Goal: Find contact information: Find contact information

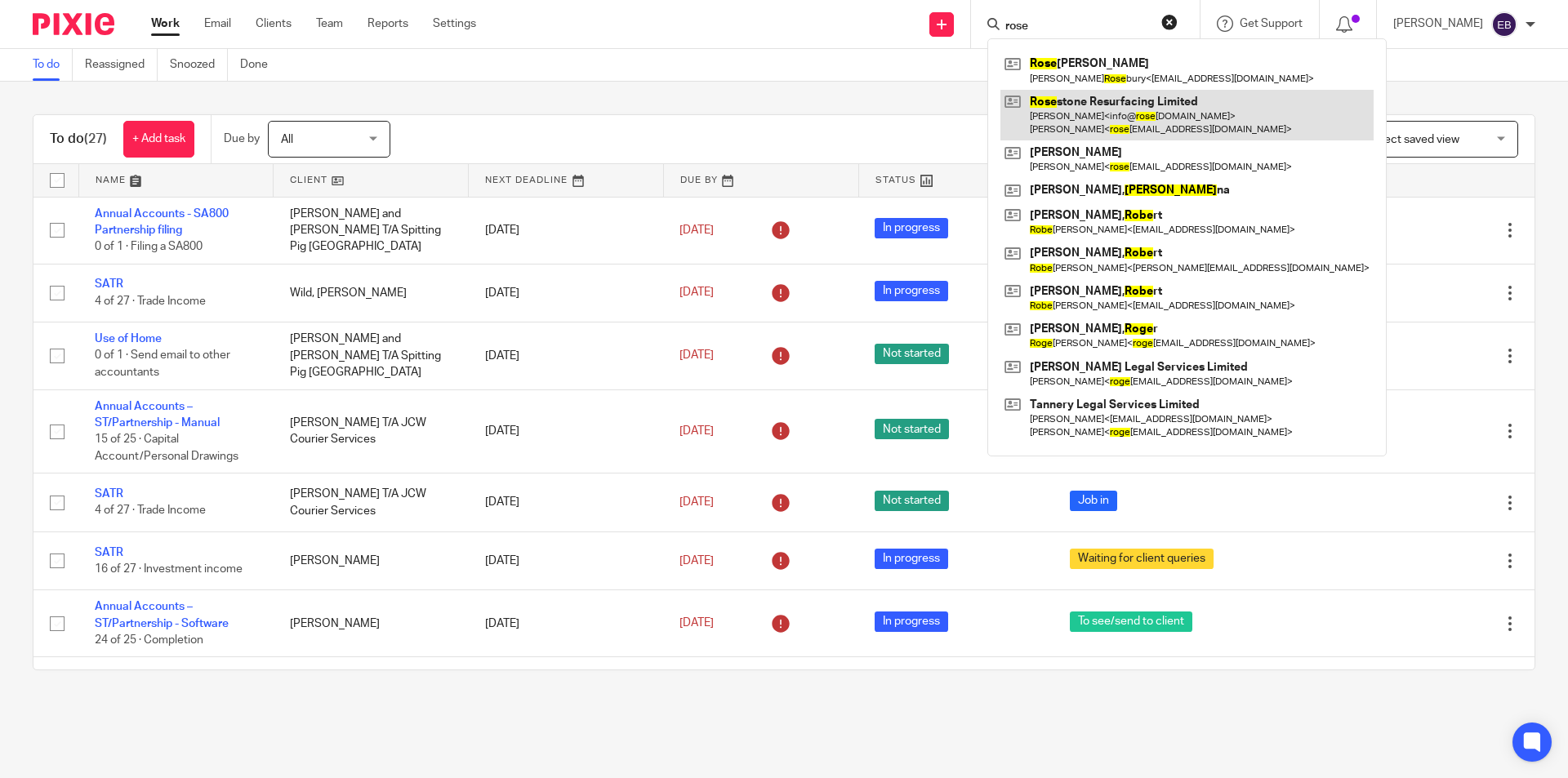
type input "rose"
click at [1154, 118] on link at bounding box center [1187, 114] width 373 height 50
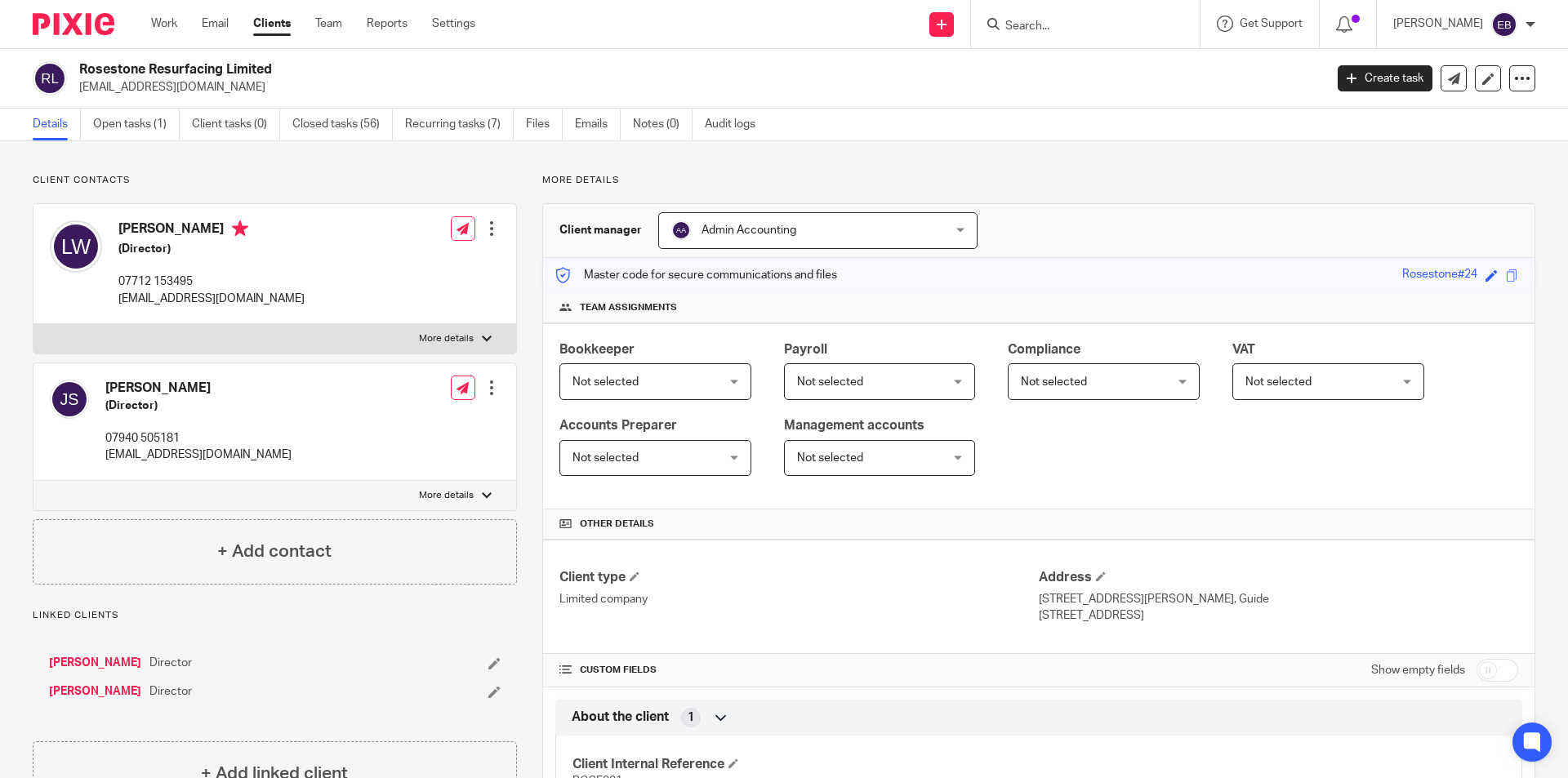
drag, startPoint x: 305, startPoint y: 300, endPoint x: 119, endPoint y: 300, distance: 186.0
click at [119, 300] on div "[PERSON_NAME] (Director) 07712 153495 [EMAIL_ADDRESS][DOMAIN_NAME] Edit contact…" at bounding box center [275, 263] width 483 height 120
copy p "[EMAIL_ADDRESS][DOMAIN_NAME]"
click at [151, 284] on p "07712 153495" at bounding box center [211, 281] width 186 height 16
click at [151, 283] on p "07712 153495" at bounding box center [211, 281] width 186 height 16
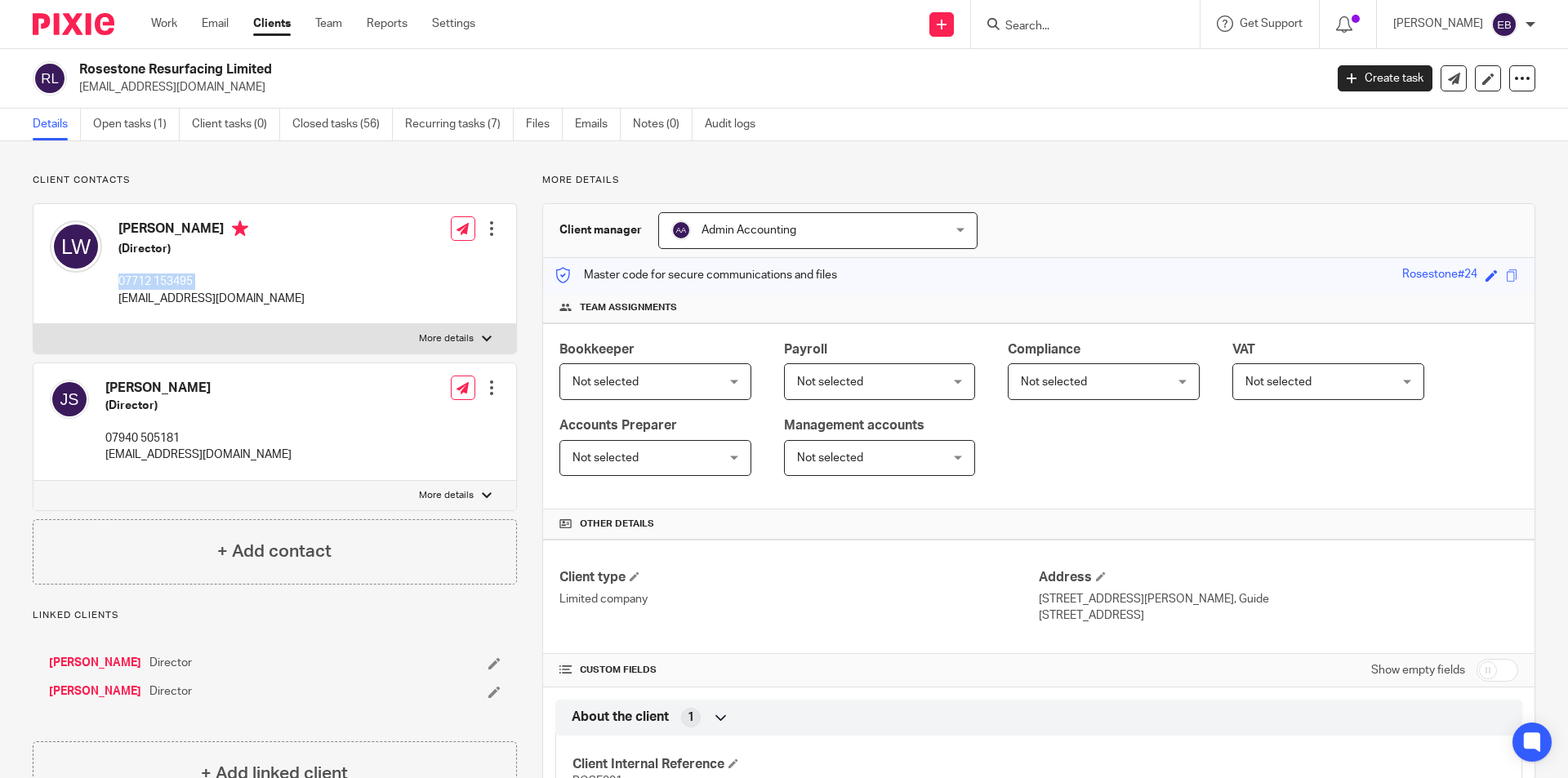
click at [151, 283] on p "07712 153495" at bounding box center [211, 281] width 186 height 16
copy div "07712 153495"
click at [173, 458] on p "[EMAIL_ADDRESS][DOMAIN_NAME]" at bounding box center [199, 454] width 186 height 16
click at [173, 458] on p "info@rosestoneresurfacing.co.uk" at bounding box center [199, 454] width 186 height 16
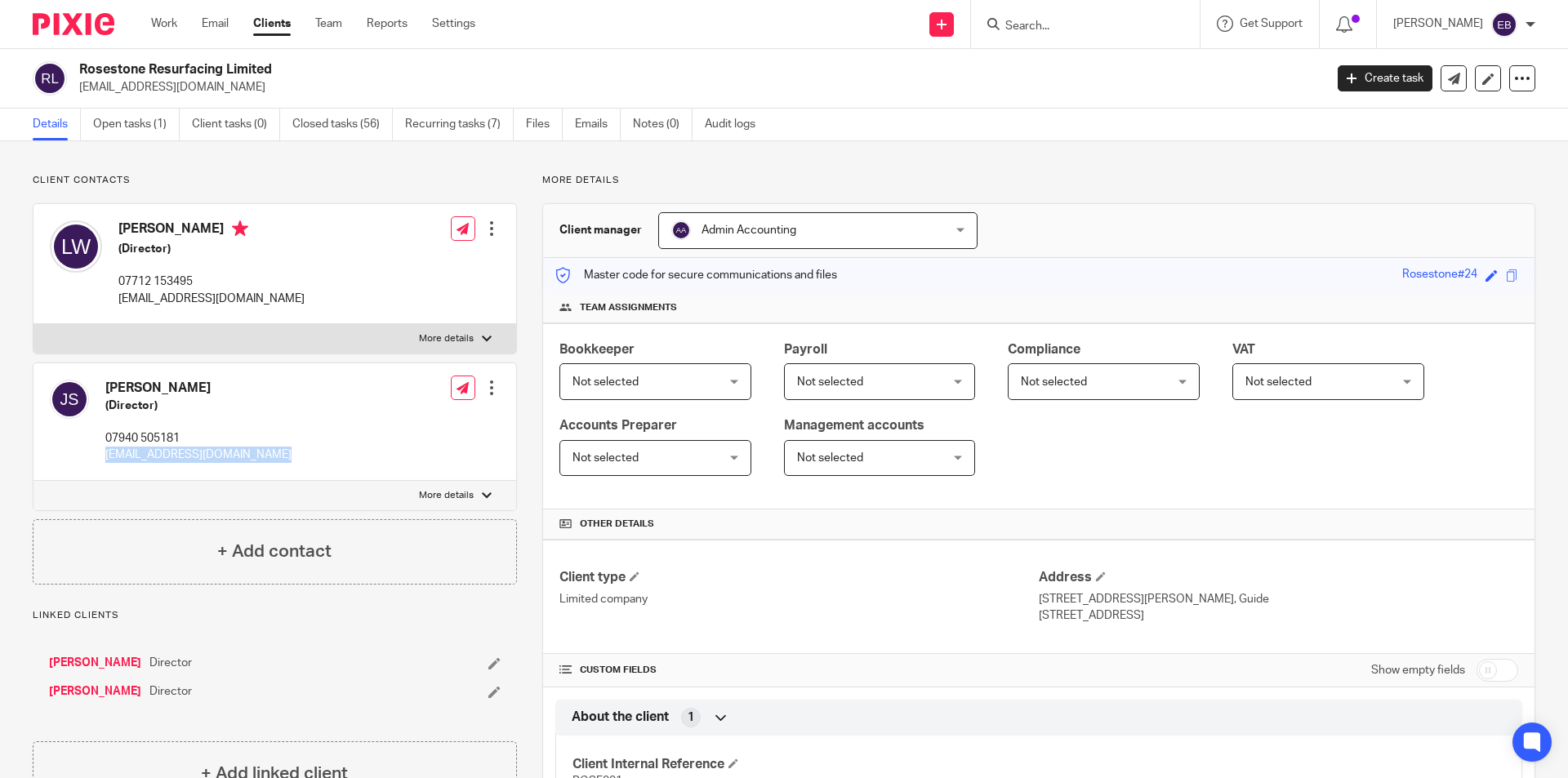
copy div "info@rosestoneresurfacing.co.uk"
drag, startPoint x: 153, startPoint y: 440, endPoint x: 127, endPoint y: 439, distance: 26.0
click at [100, 441] on div "Jamie Slater (Director) 07940 505181 info@rosestoneresurfacing.co.uk" at bounding box center [171, 422] width 242 height 101
copy p "07940 505181"
click at [242, 454] on p "info@rosestoneresurfacing.co.uk" at bounding box center [199, 454] width 186 height 16
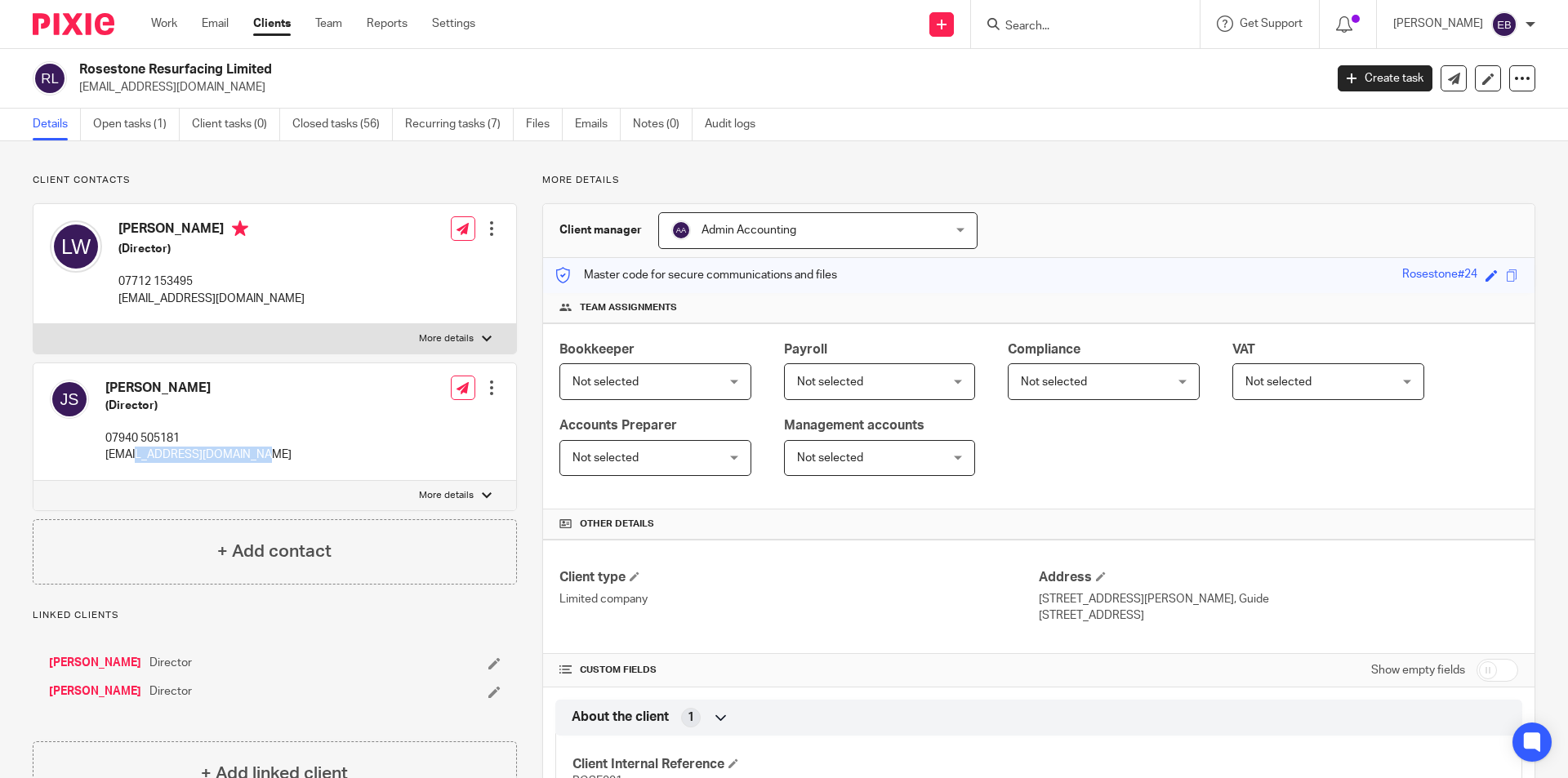
click at [242, 454] on p "info@rosestoneresurfacing.co.uk" at bounding box center [199, 454] width 186 height 16
copy div "info@rosestoneresurfacing.co.uk"
click at [1059, 37] on div at bounding box center [1085, 24] width 229 height 49
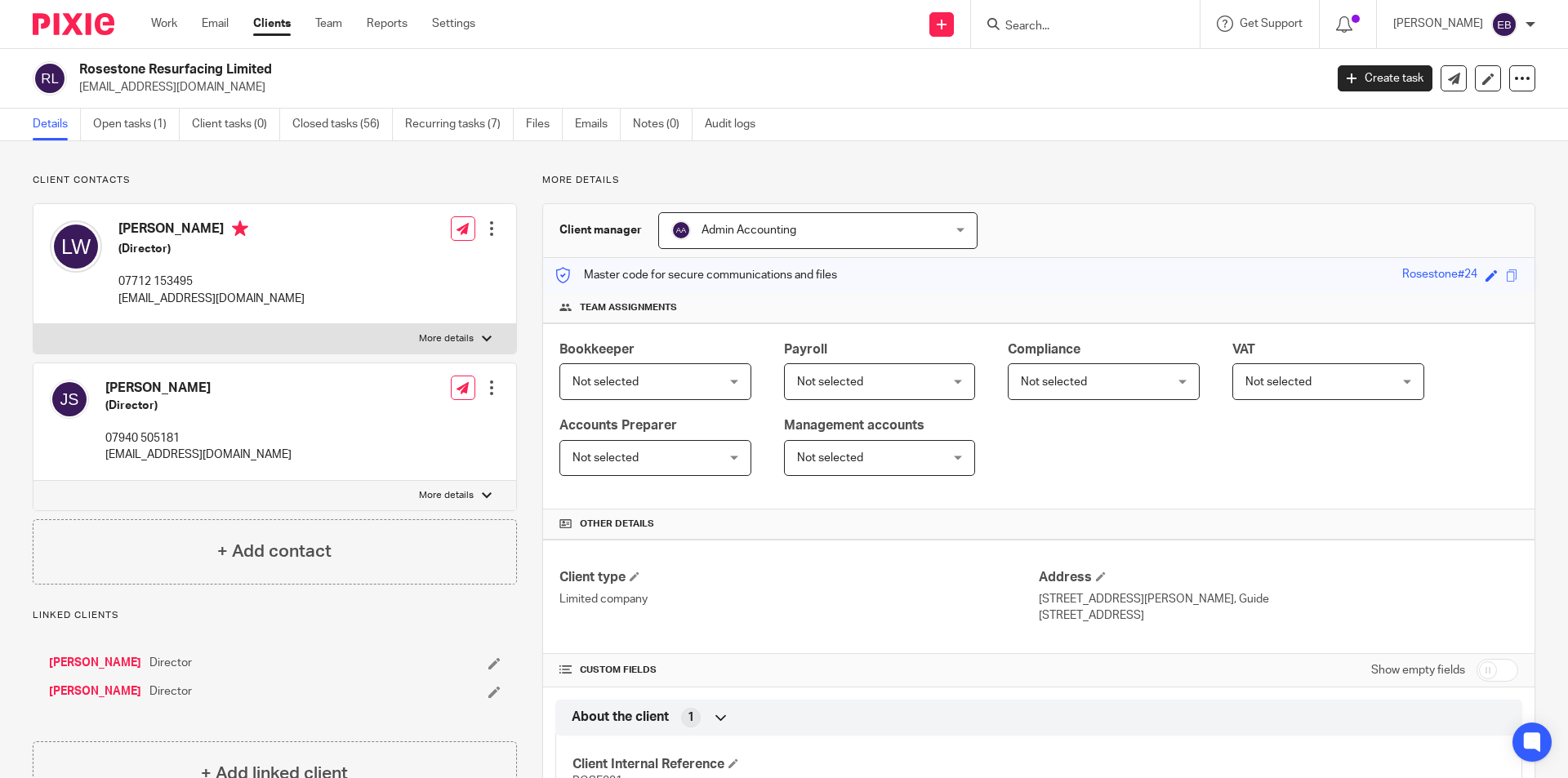
click at [1068, 28] on input "Search" at bounding box center [1077, 26] width 147 height 14
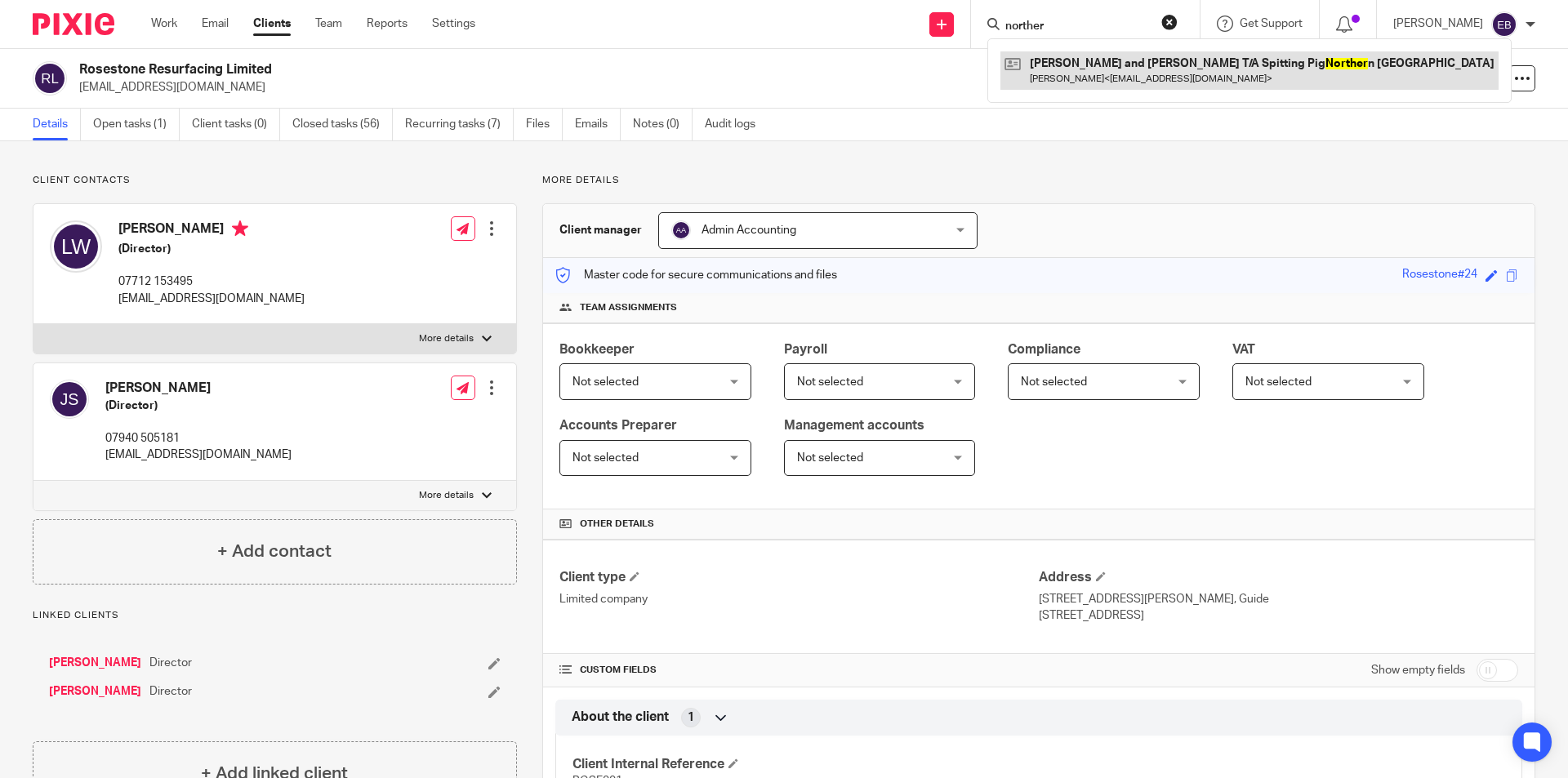
type input "norther"
click at [1247, 67] on link at bounding box center [1249, 70] width 498 height 37
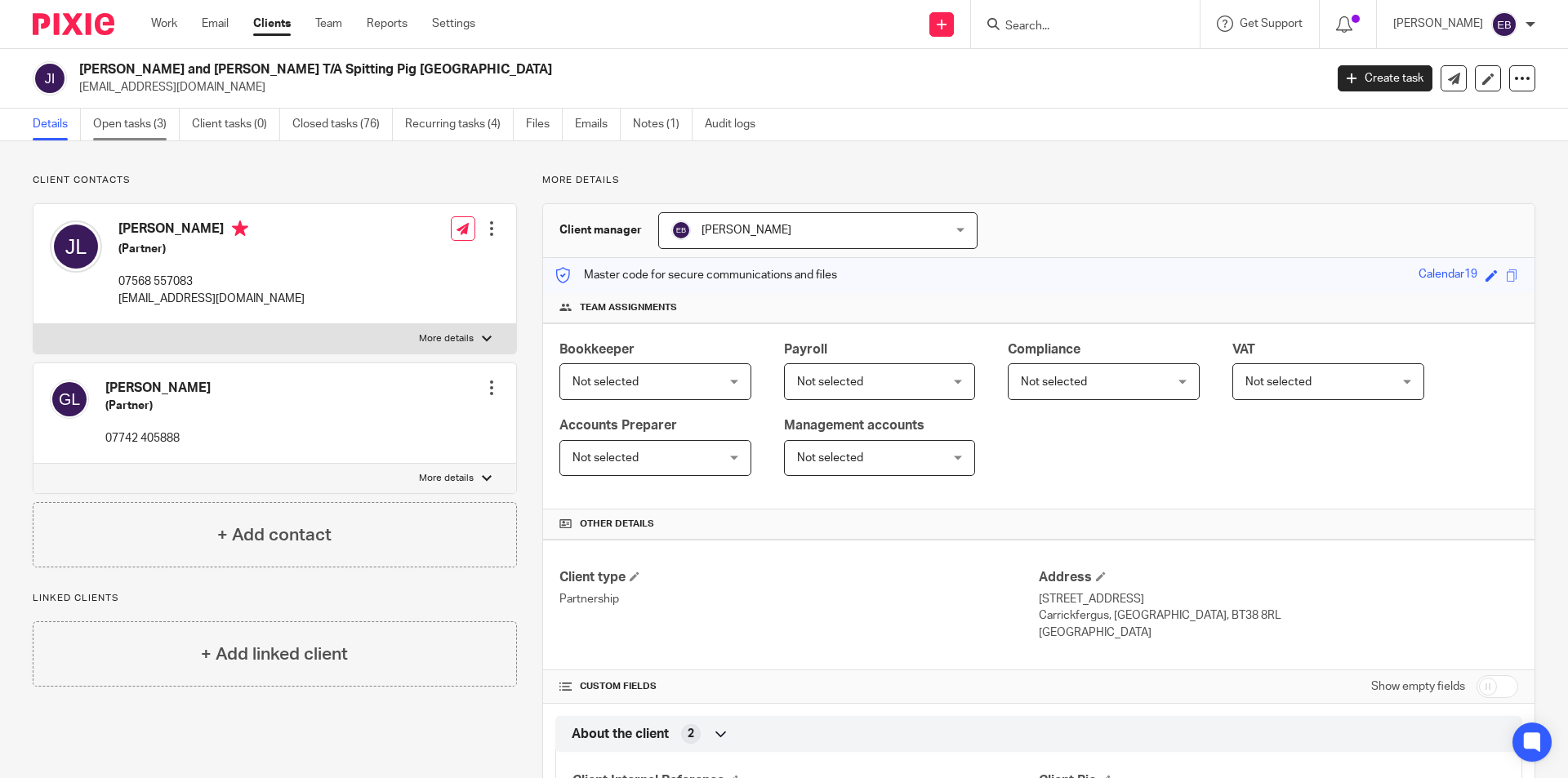
click at [107, 130] on link "Open tasks (3)" at bounding box center [136, 124] width 87 height 32
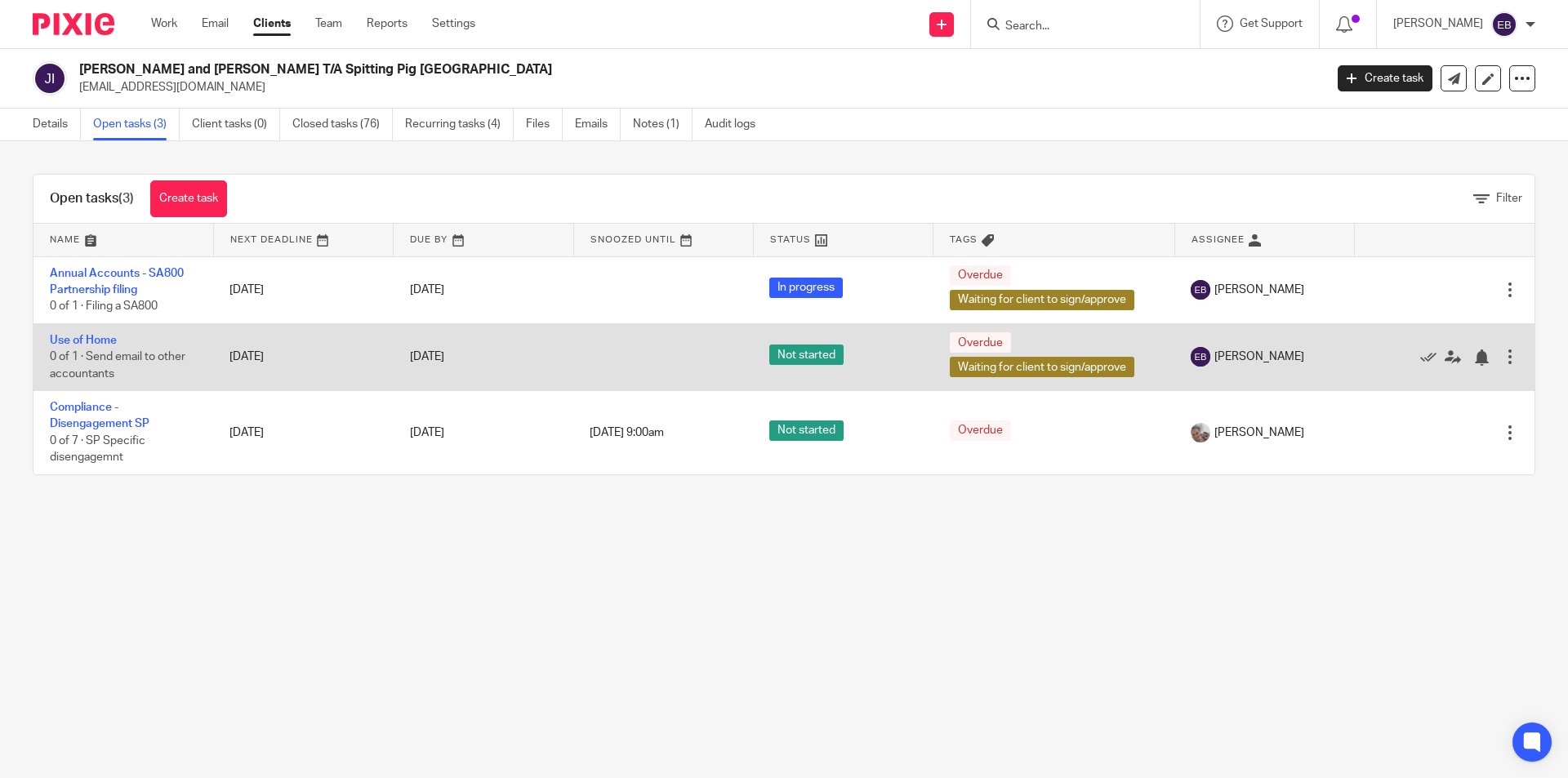
click at [1501, 351] on div at bounding box center [1509, 356] width 16 height 16
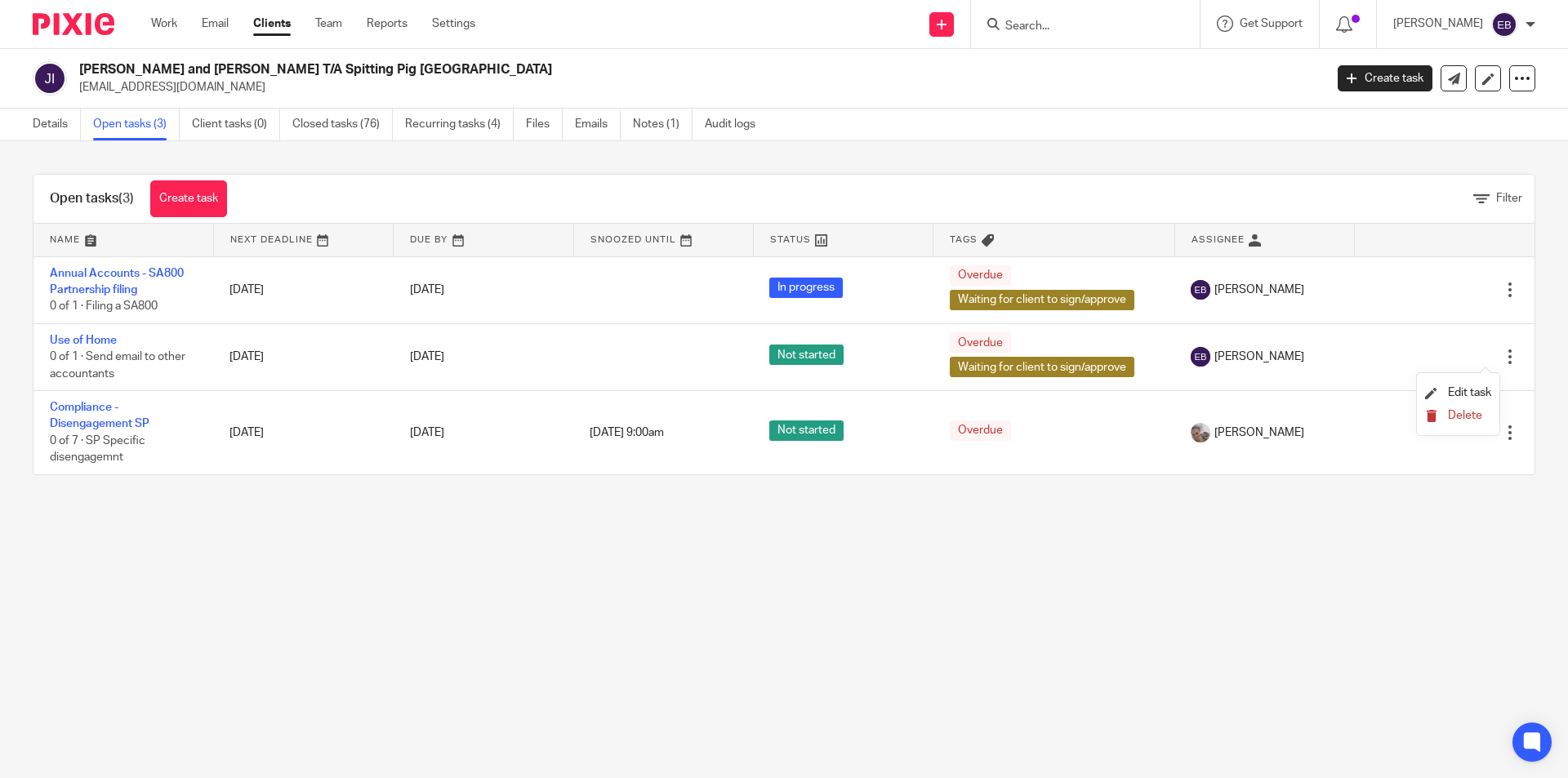
click at [1461, 416] on span "Delete" at bounding box center [1465, 415] width 34 height 11
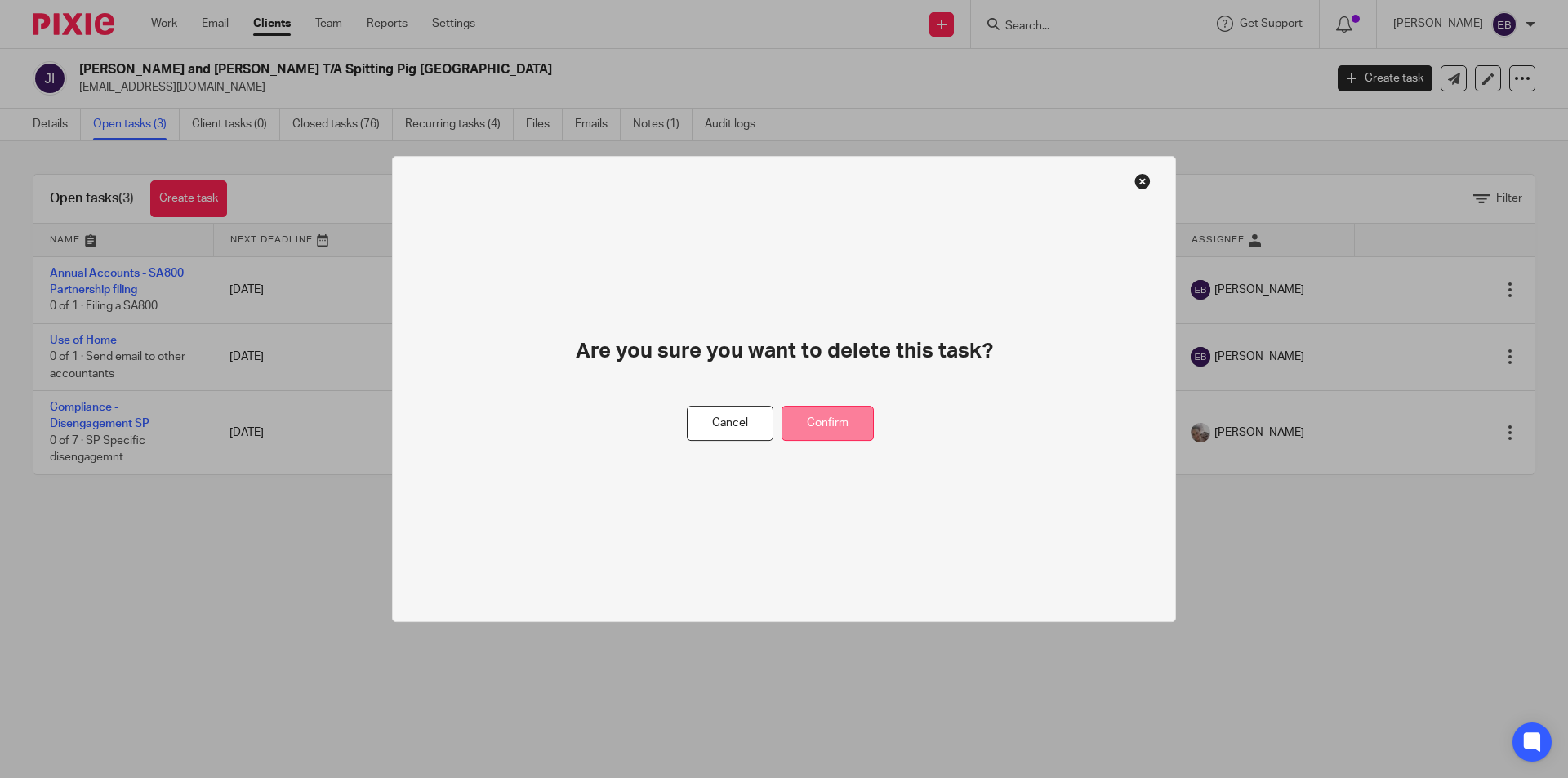
click at [809, 411] on button "Confirm" at bounding box center [828, 423] width 92 height 35
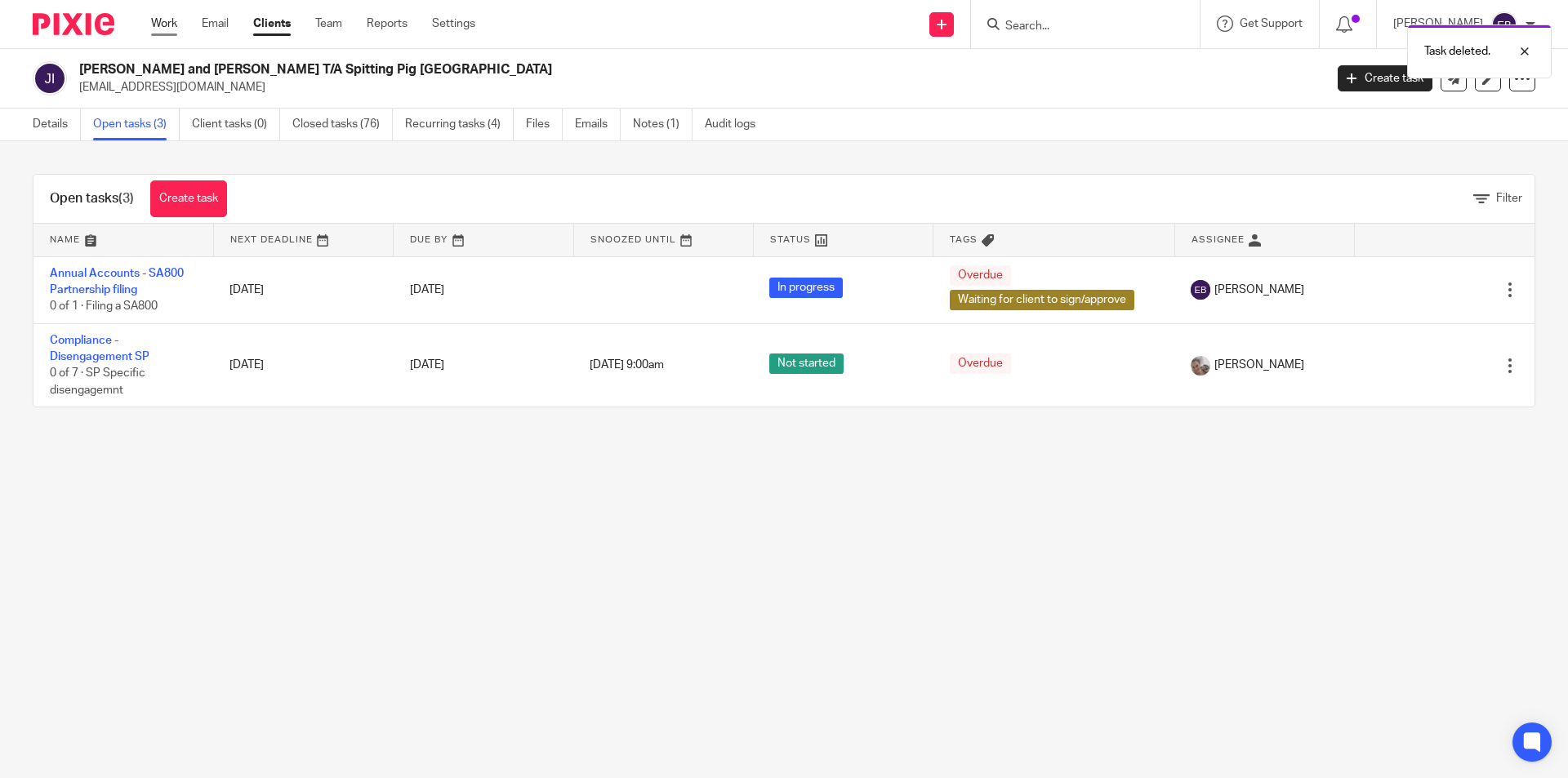
click at [162, 29] on link "Work" at bounding box center [164, 23] width 26 height 16
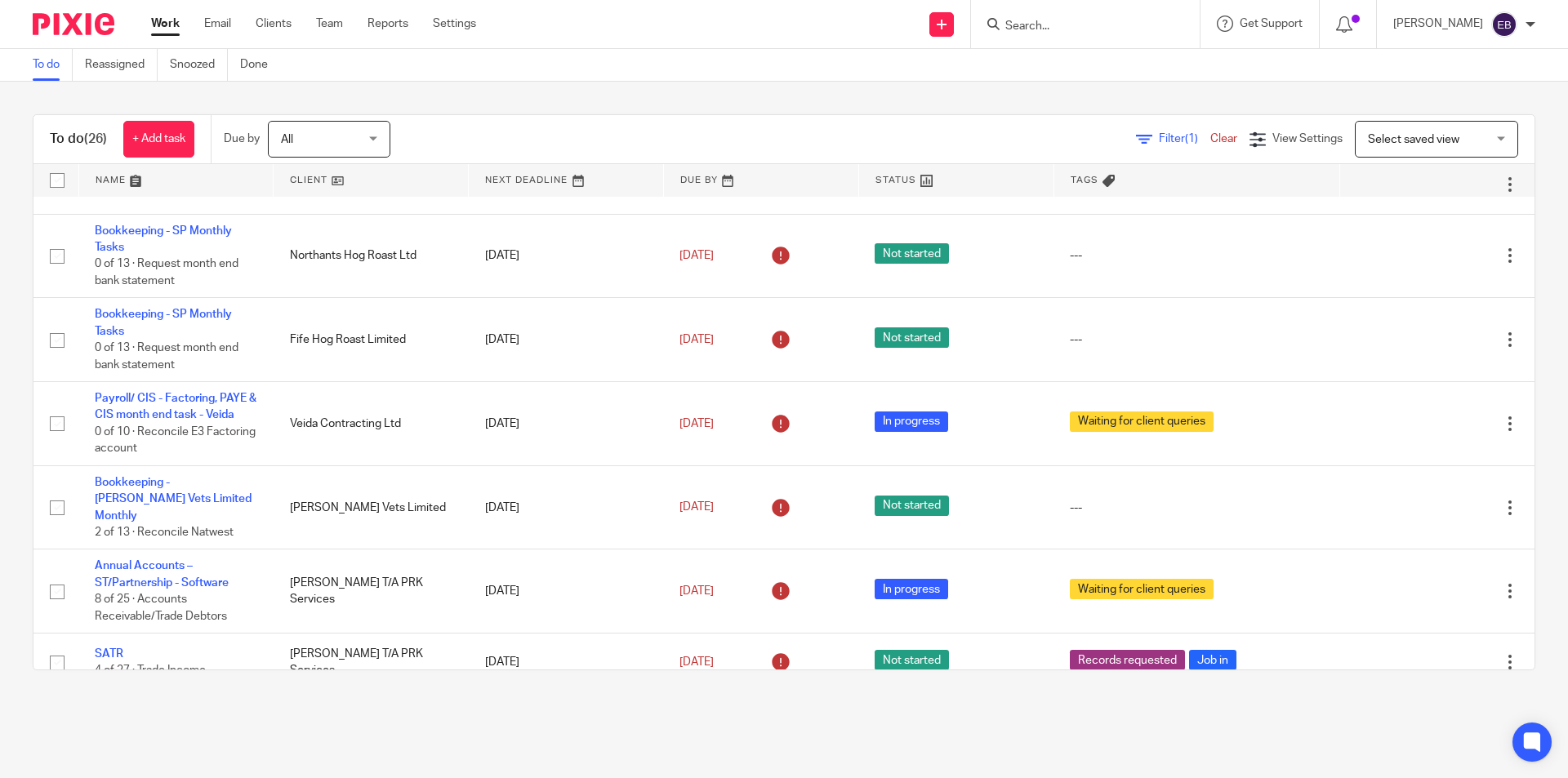
scroll to position [494, 0]
